Goal: Information Seeking & Learning: Find specific fact

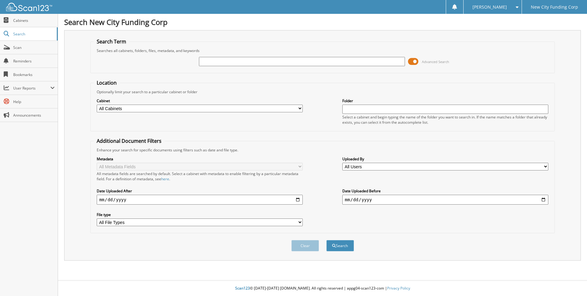
click at [226, 59] on input "text" at bounding box center [302, 61] width 206 height 9
type input "361455"
click at [327, 240] on button "Search" at bounding box center [341, 245] width 28 height 11
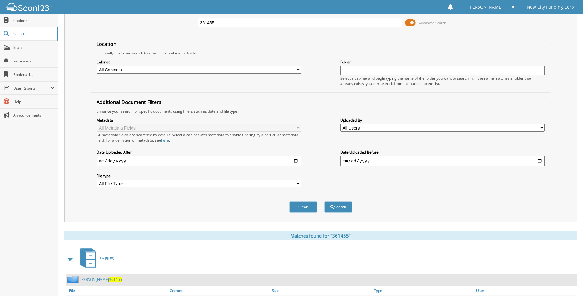
scroll to position [72, 0]
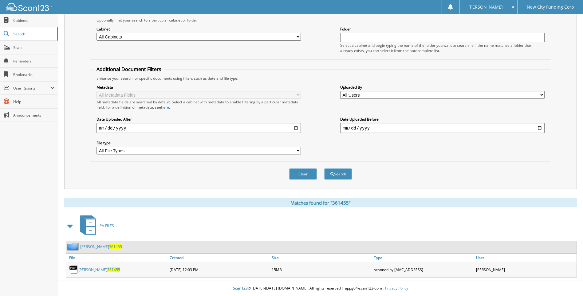
click at [108, 267] on span "361455" at bounding box center [113, 269] width 13 height 5
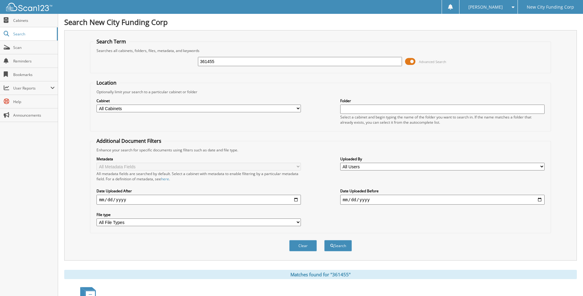
click at [256, 61] on input "361455" at bounding box center [300, 61] width 204 height 9
type input "362367"
click at [324, 240] on button "Search" at bounding box center [338, 245] width 28 height 11
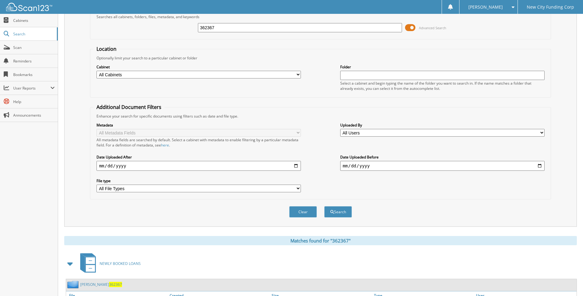
scroll to position [72, 0]
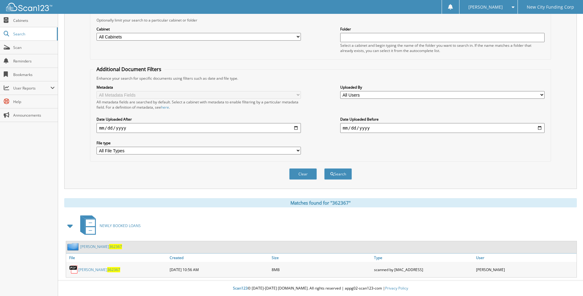
click at [107, 269] on span "362367" at bounding box center [113, 269] width 13 height 5
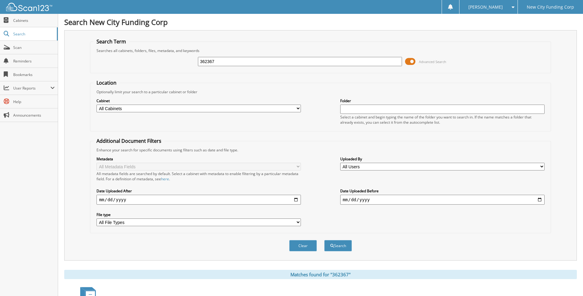
click at [261, 61] on input "362367" at bounding box center [300, 61] width 204 height 9
type input "364731"
click at [324, 240] on button "Search" at bounding box center [338, 245] width 28 height 11
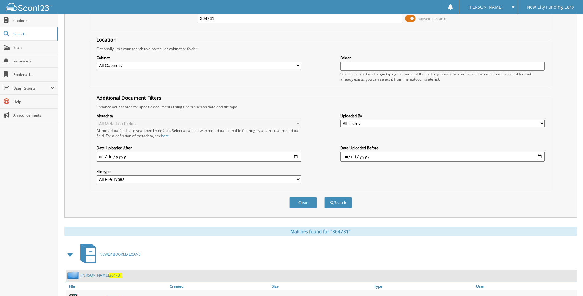
scroll to position [72, 0]
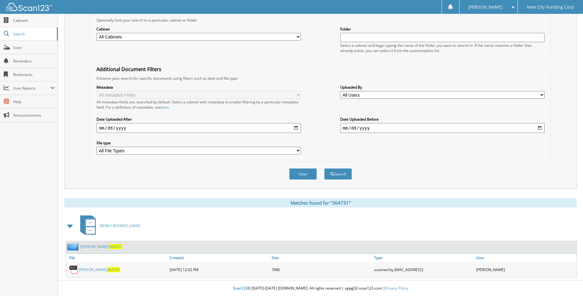
click at [94, 271] on link "DANYELLE ROGERS 364731" at bounding box center [99, 269] width 42 height 5
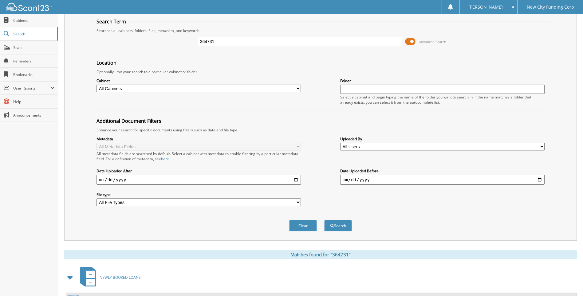
scroll to position [31, 0]
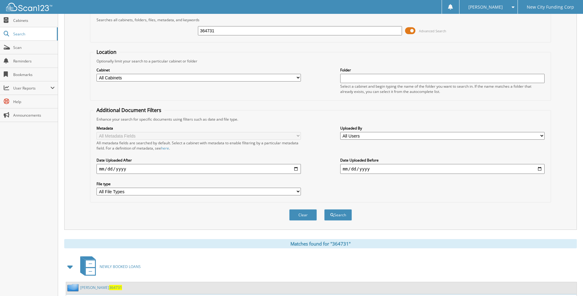
click at [231, 33] on input "364731" at bounding box center [300, 30] width 204 height 9
type input "357792"
click at [324, 209] on button "Search" at bounding box center [338, 214] width 28 height 11
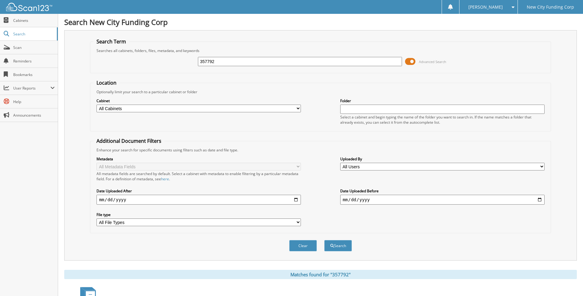
scroll to position [82, 0]
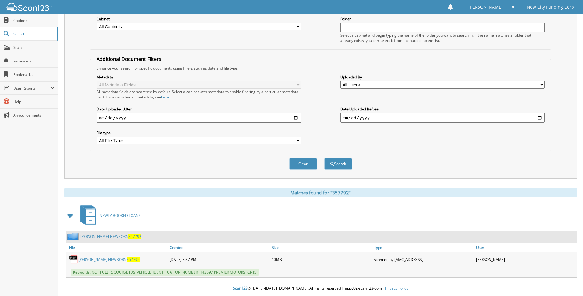
click at [127, 259] on span "357792" at bounding box center [133, 259] width 13 height 5
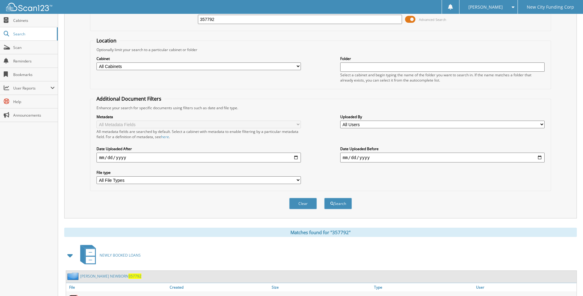
scroll to position [0, 0]
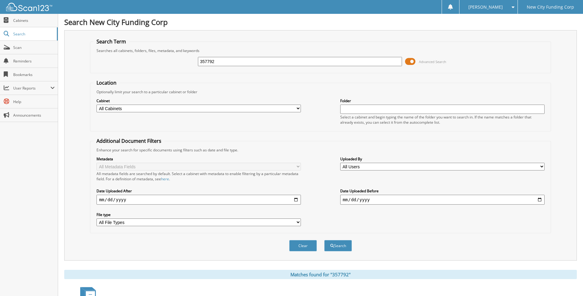
click at [273, 61] on input "357792" at bounding box center [300, 61] width 204 height 9
type input "361864"
click at [324, 240] on button "Search" at bounding box center [338, 245] width 28 height 11
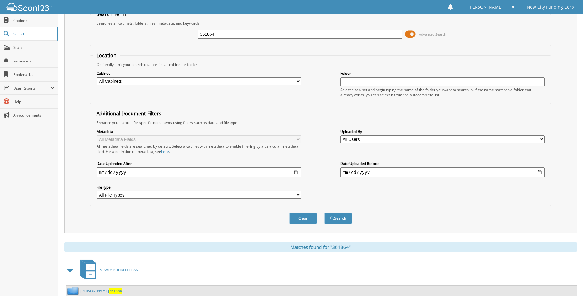
scroll to position [82, 0]
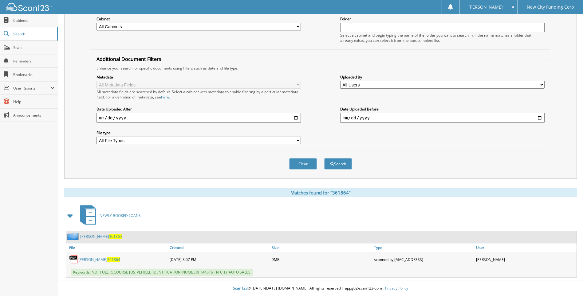
click at [110, 258] on link "[PERSON_NAME] 361864" at bounding box center [99, 259] width 42 height 5
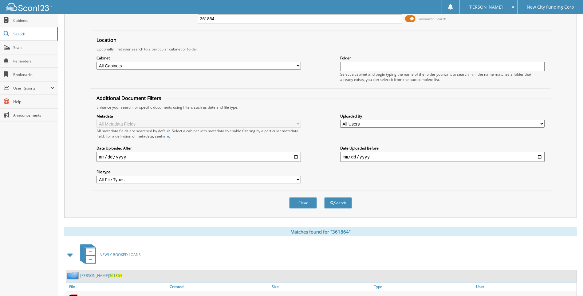
scroll to position [0, 0]
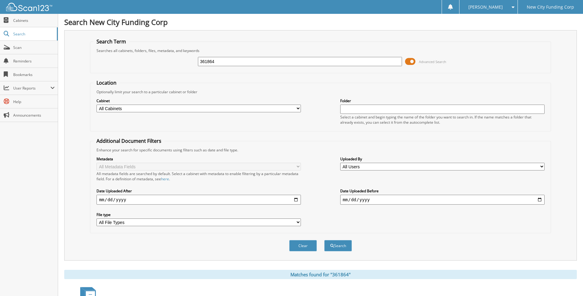
click at [219, 58] on input "361864" at bounding box center [300, 61] width 204 height 9
type input "379633"
click at [324, 240] on button "Search" at bounding box center [338, 245] width 28 height 11
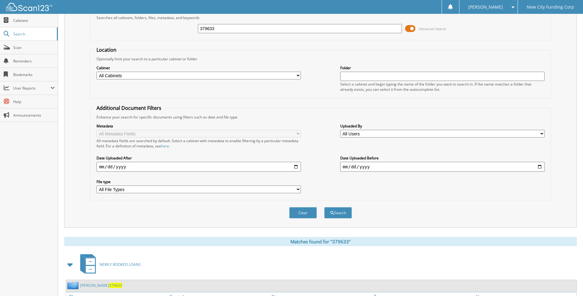
scroll to position [72, 0]
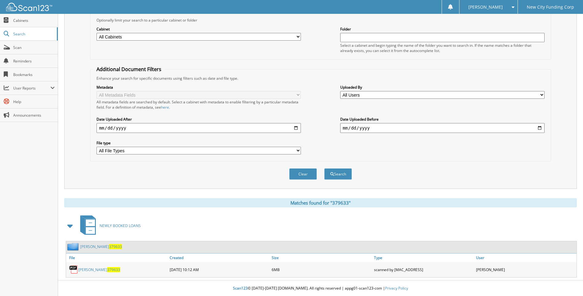
click at [102, 269] on link "[PERSON_NAME] 379633" at bounding box center [99, 269] width 42 height 5
click at [104, 270] on link "lauren koolian 379633" at bounding box center [99, 269] width 42 height 5
